Goal: Task Accomplishment & Management: Complete application form

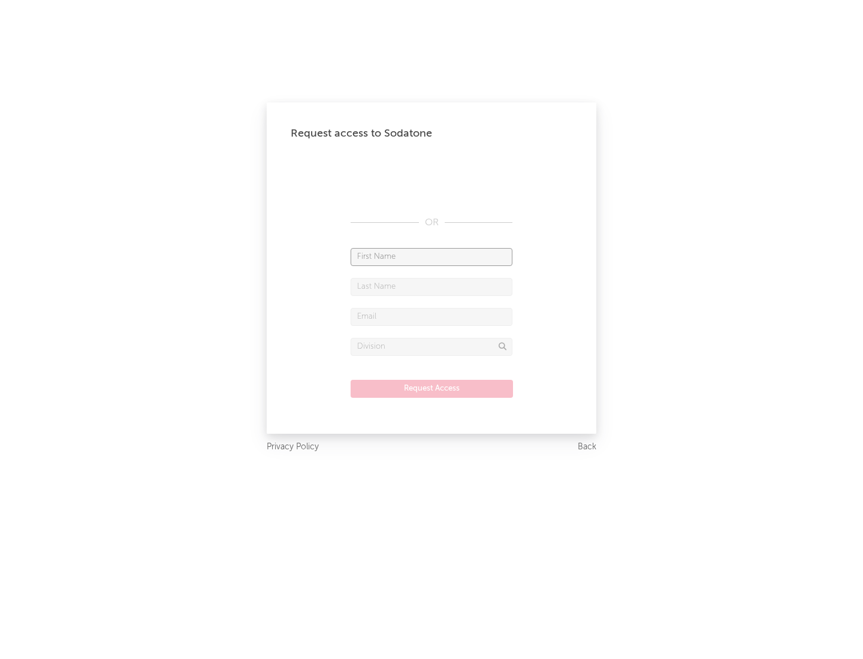
click at [431, 256] on input "text" at bounding box center [431, 257] width 162 height 18
type input "[PERSON_NAME]"
click at [431, 286] on input "text" at bounding box center [431, 287] width 162 height 18
type input "[PERSON_NAME]"
click at [431, 316] on input "text" at bounding box center [431, 317] width 162 height 18
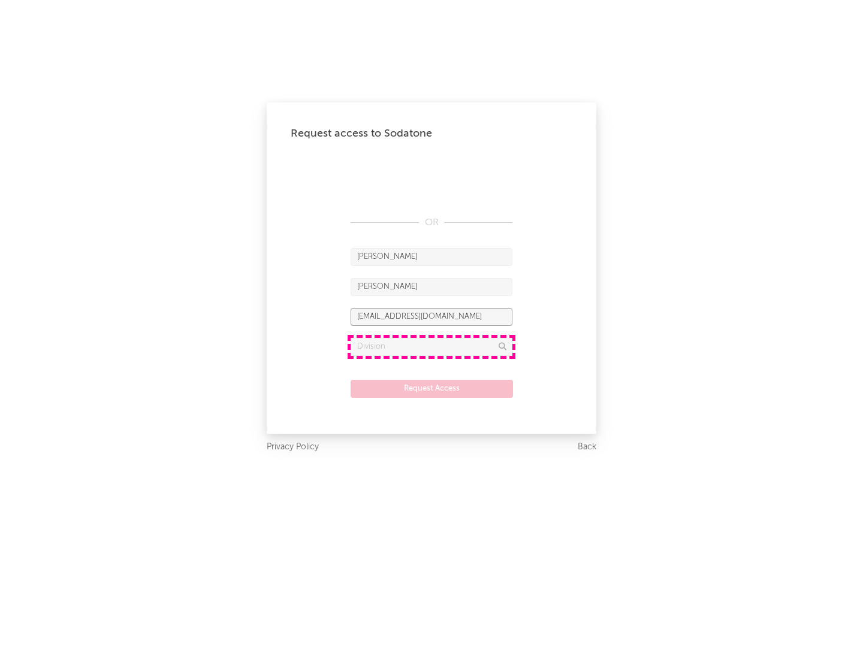
type input "[EMAIL_ADDRESS][DOMAIN_NAME]"
click at [431, 346] on input "text" at bounding box center [431, 347] width 162 height 18
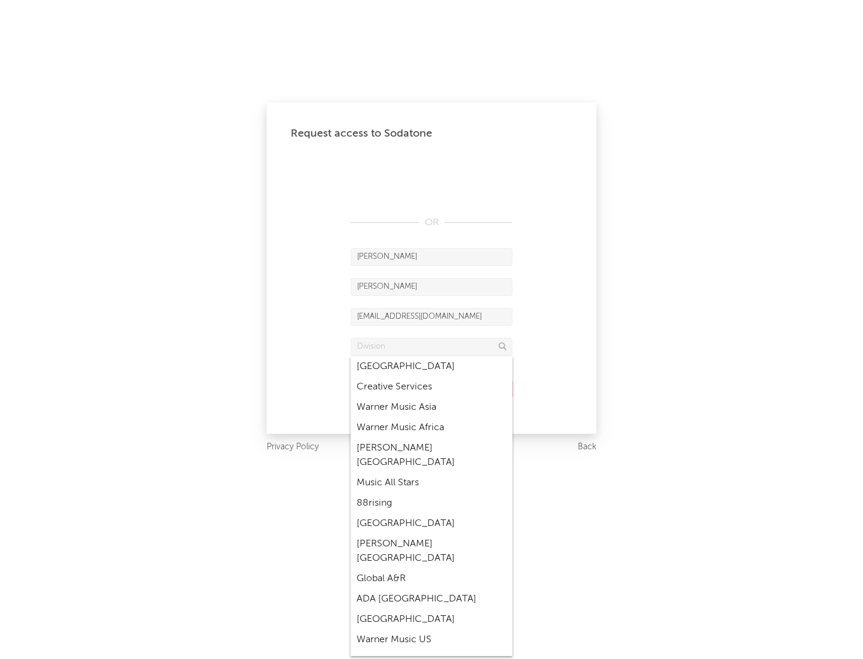
click at [431, 473] on div "Music All Stars" at bounding box center [431, 483] width 162 height 20
type input "Music All Stars"
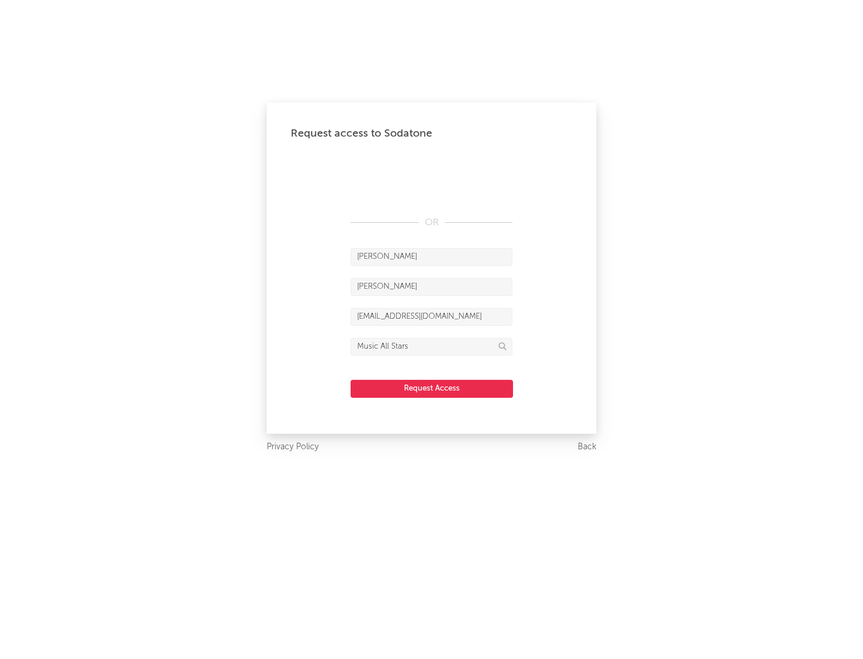
click at [431, 388] on button "Request Access" at bounding box center [431, 389] width 162 height 18
